Goal: Task Accomplishment & Management: Use online tool/utility

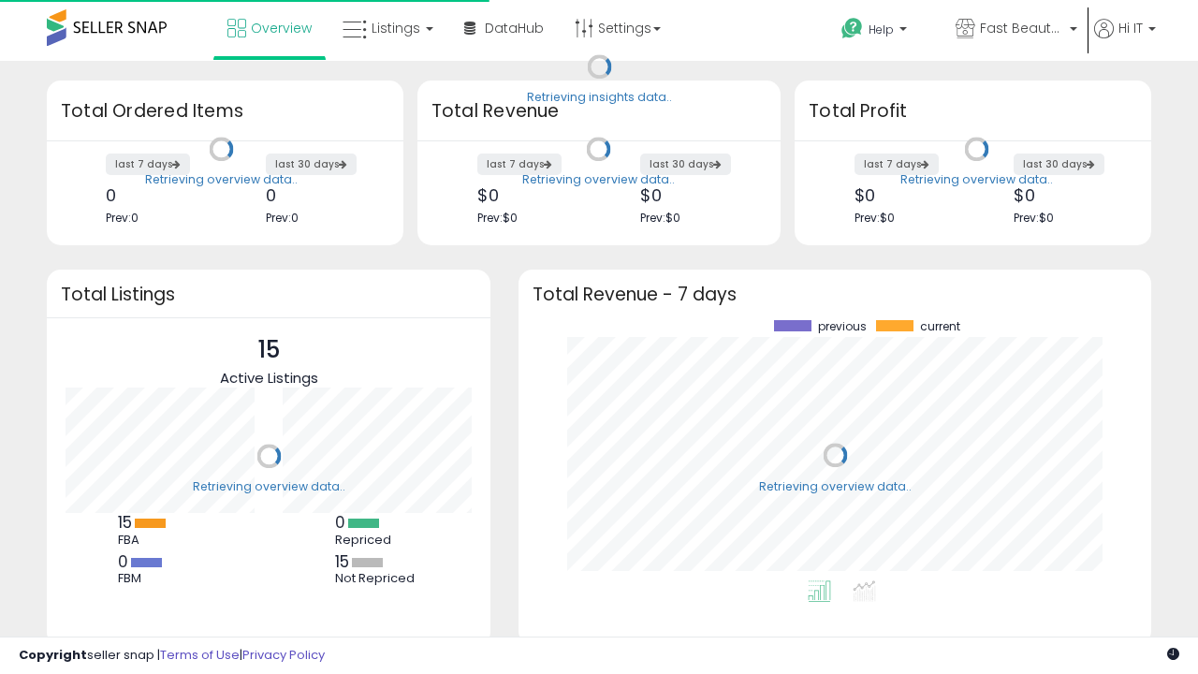
scroll to position [260, 595]
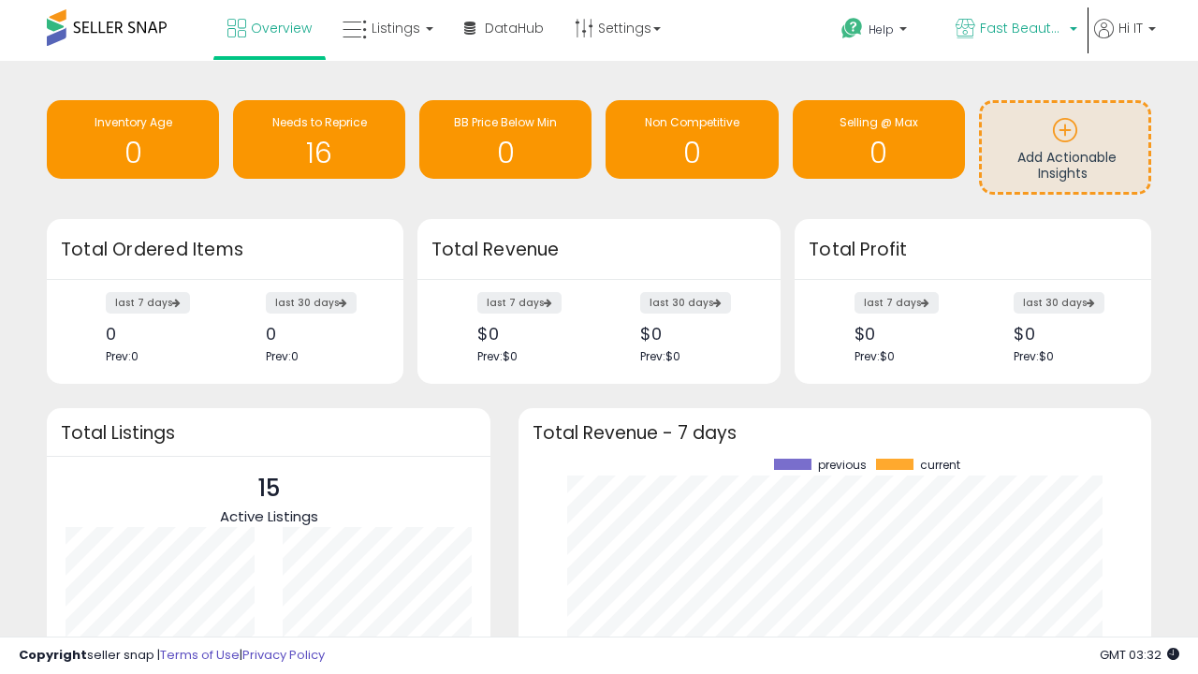
click at [1015, 30] on span "Fast Beauty ([GEOGRAPHIC_DATA])" at bounding box center [1022, 28] width 84 height 19
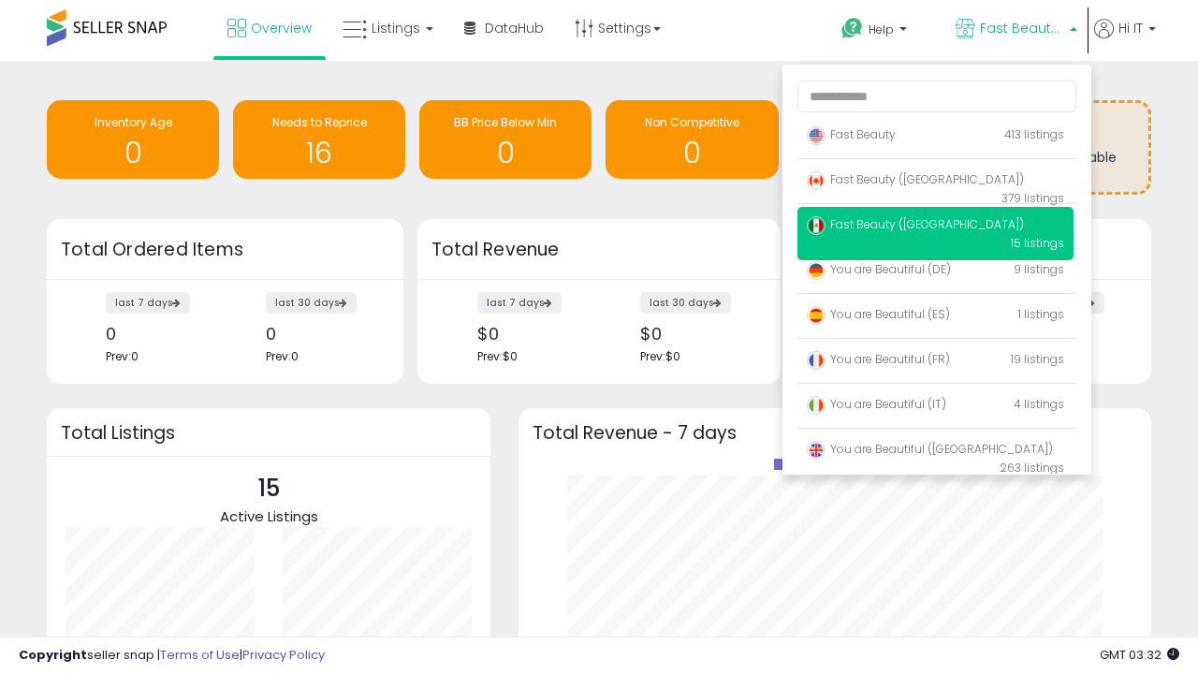
click at [935, 228] on span "Fast Beauty ([GEOGRAPHIC_DATA])" at bounding box center [915, 224] width 217 height 16
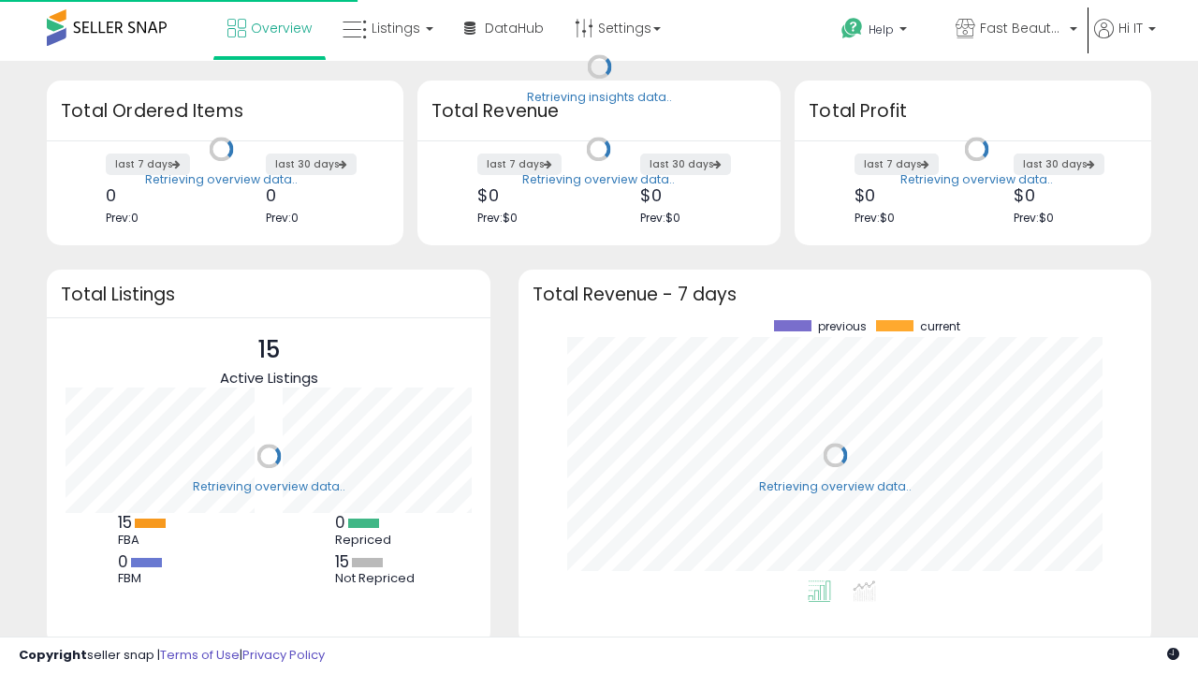
scroll to position [260, 595]
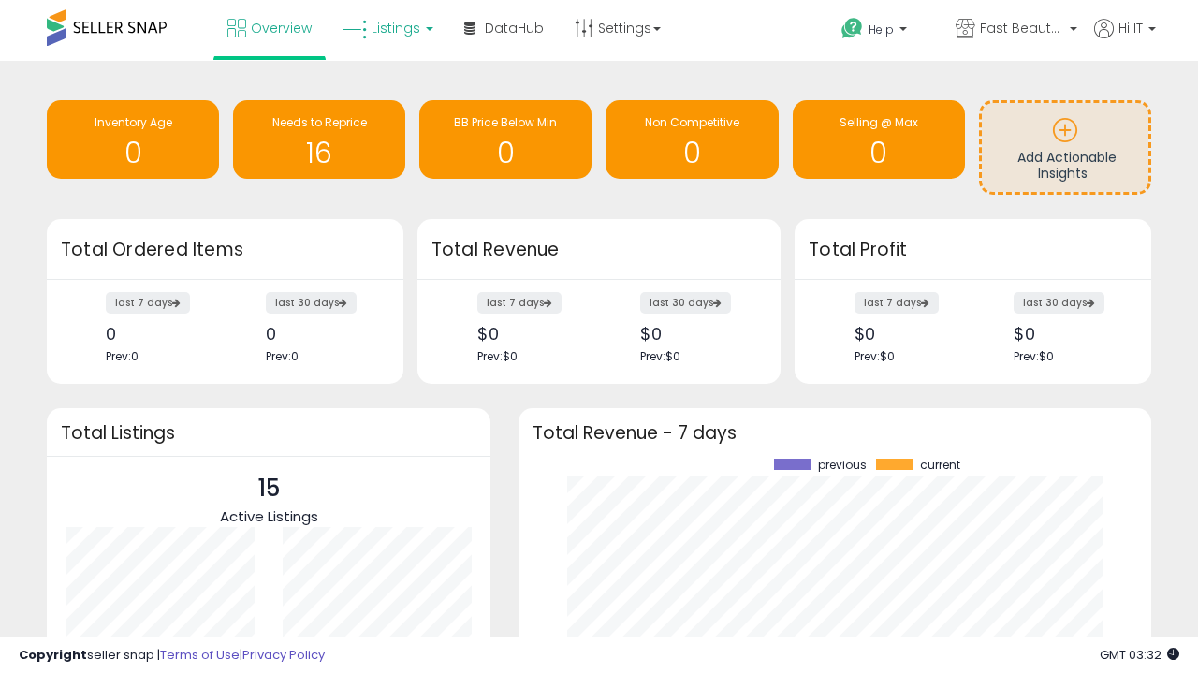
click at [386, 28] on span "Listings" at bounding box center [396, 28] width 49 height 19
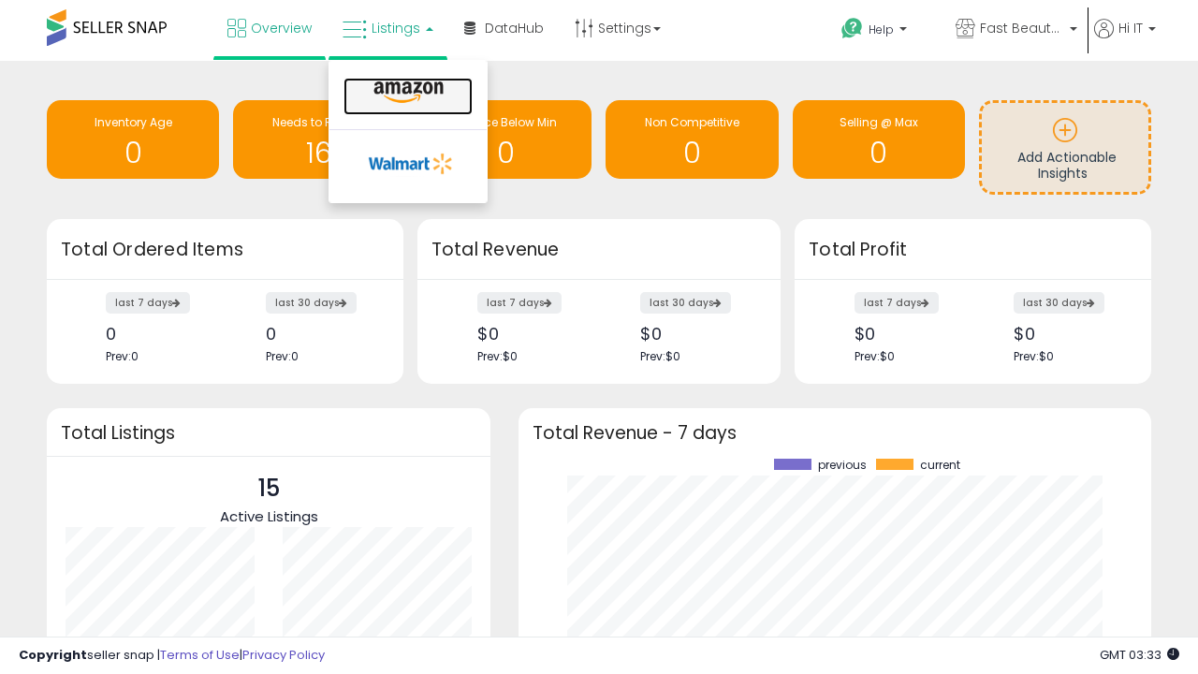
click at [406, 93] on icon at bounding box center [408, 93] width 81 height 24
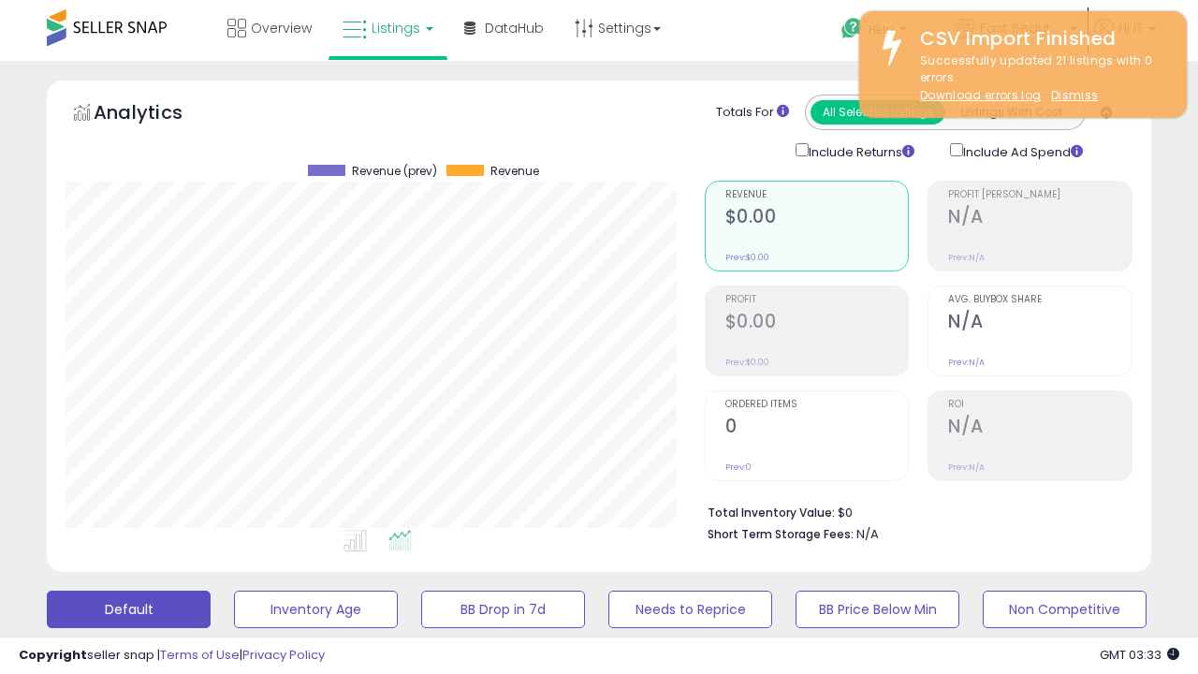
scroll to position [509, 0]
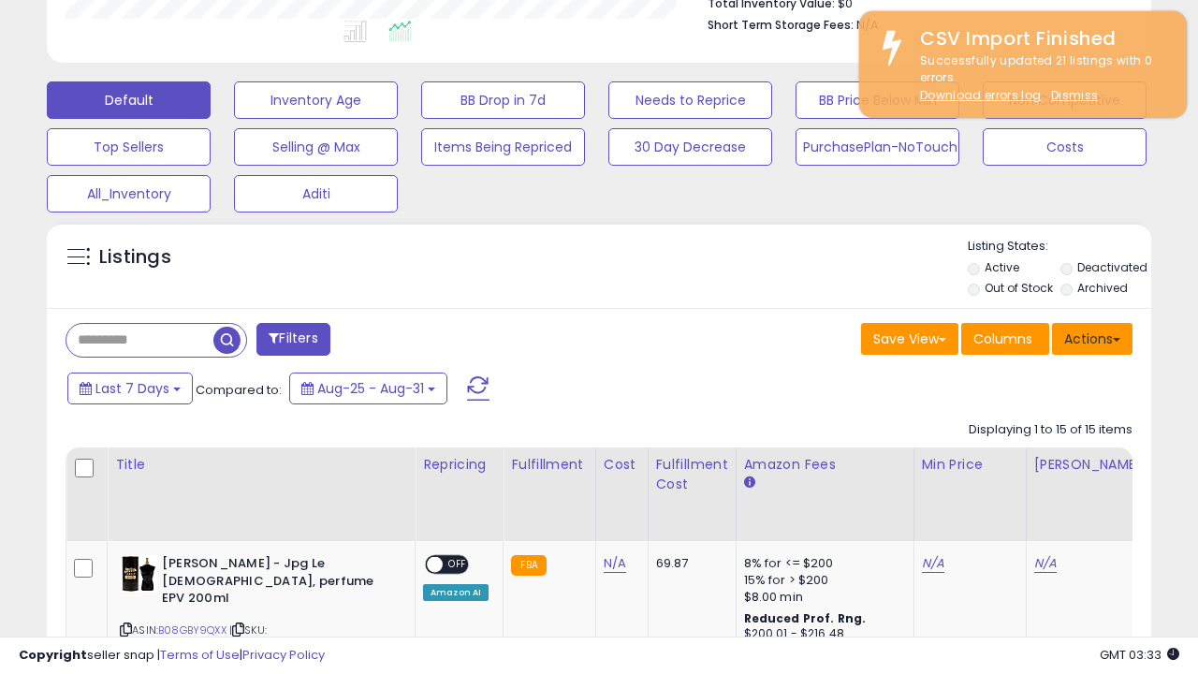
click at [1093, 337] on button "Actions" at bounding box center [1092, 339] width 81 height 32
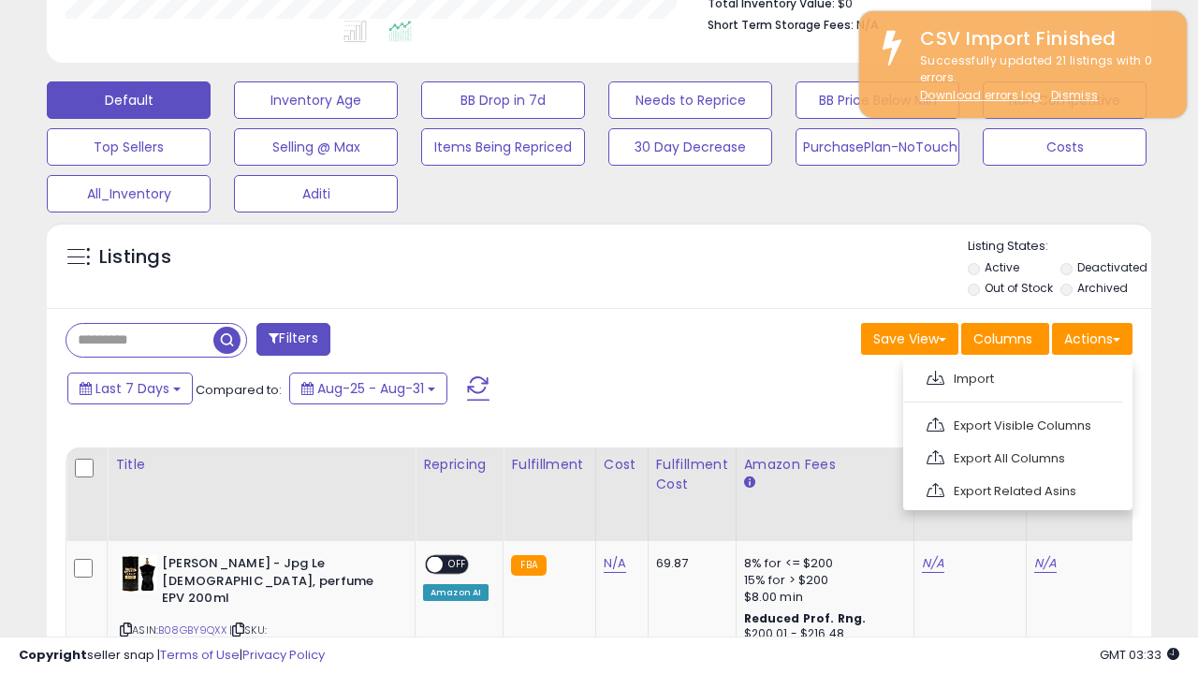
click at [935, 375] on span at bounding box center [936, 378] width 18 height 14
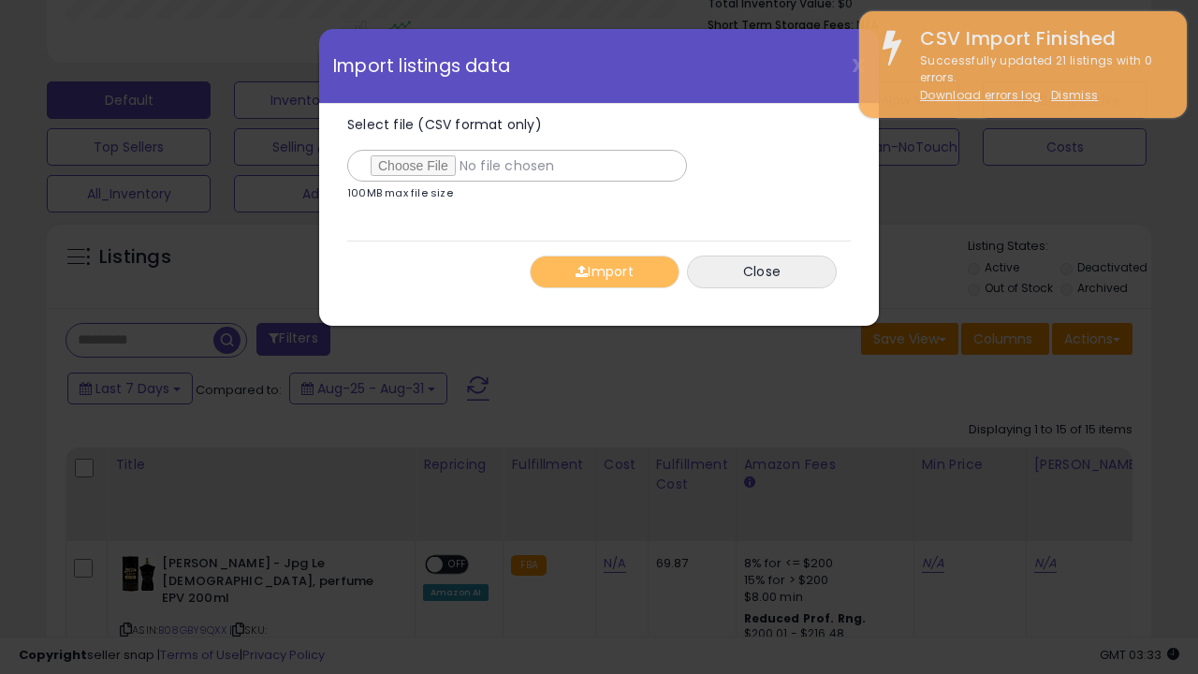
type input "**********"
click at [604, 272] on button "Import" at bounding box center [605, 272] width 150 height 33
